Goal: Understand process/instructions

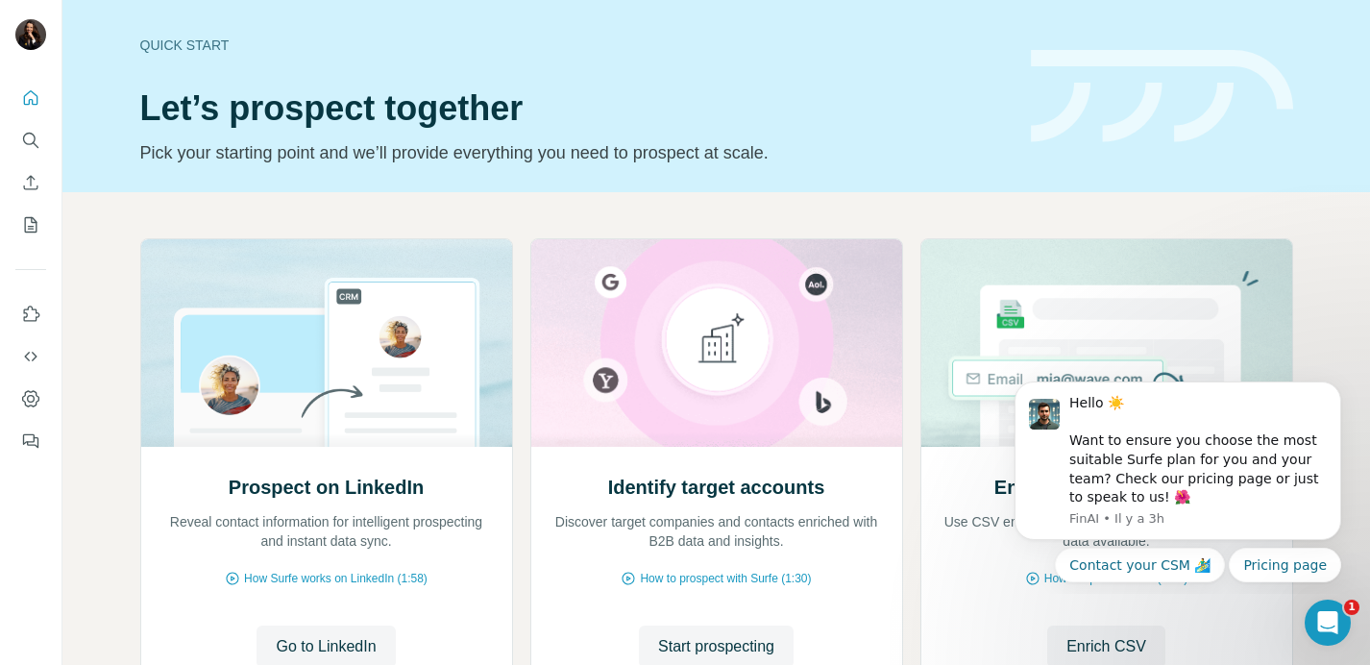
scroll to position [161, 0]
